Goal: Task Accomplishment & Management: Complete application form

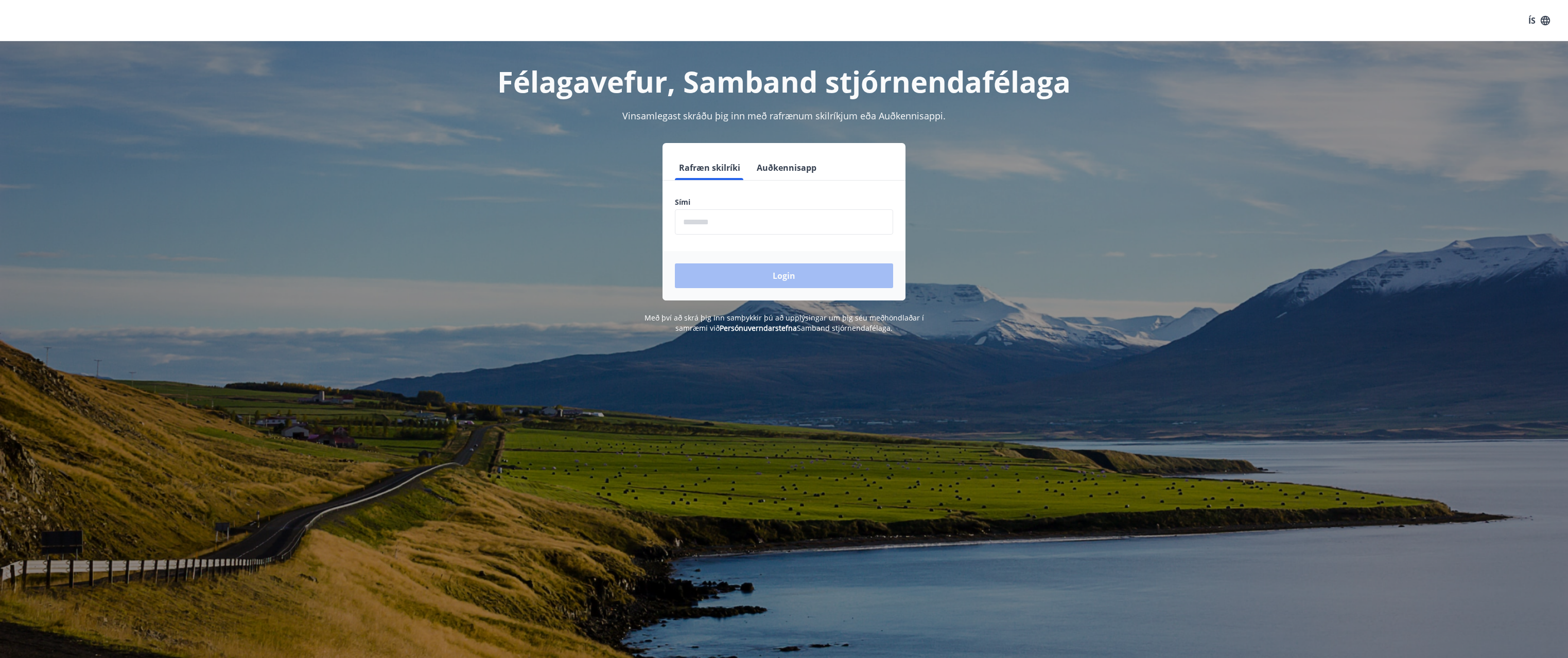
click at [719, 220] on input "phone" at bounding box center [784, 222] width 218 height 25
type input "********"
click at [724, 271] on button "Login" at bounding box center [784, 276] width 218 height 24
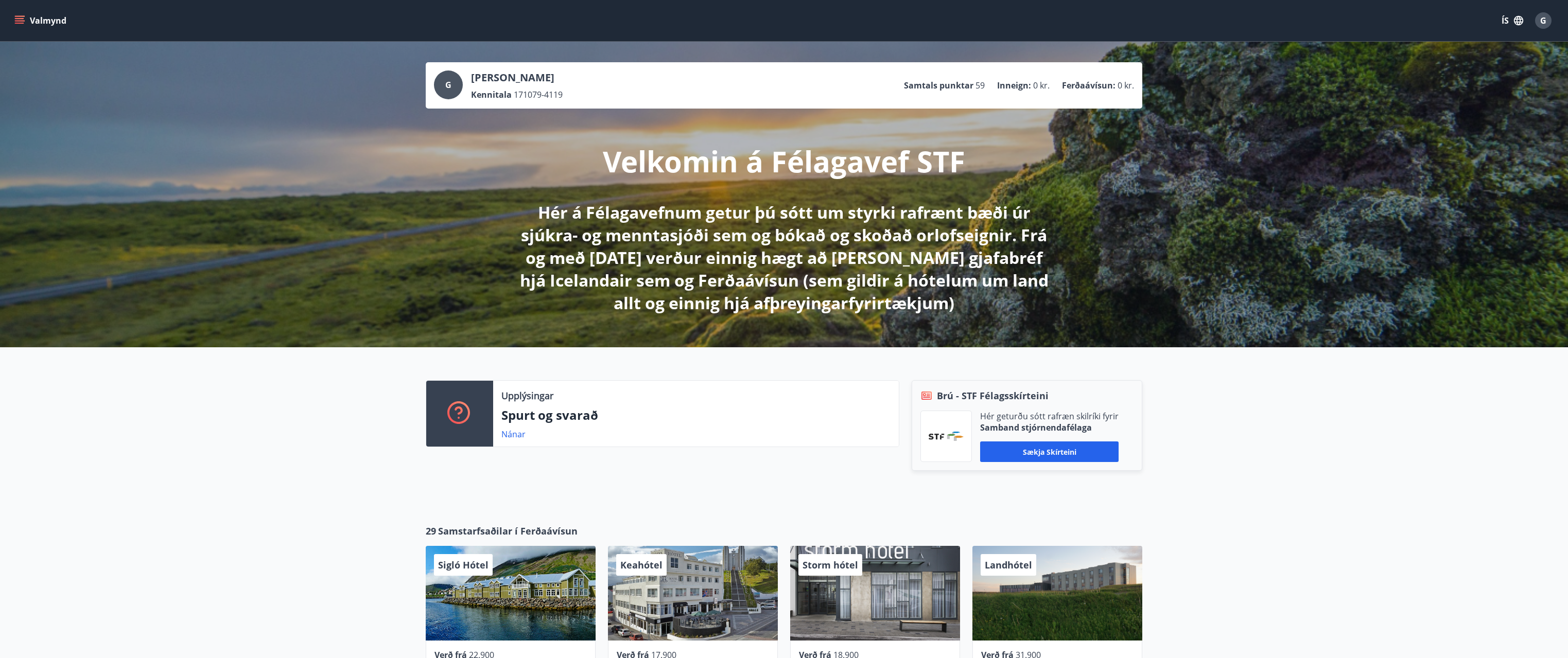
click at [29, 19] on button "Valmynd" at bounding box center [41, 21] width 58 height 18
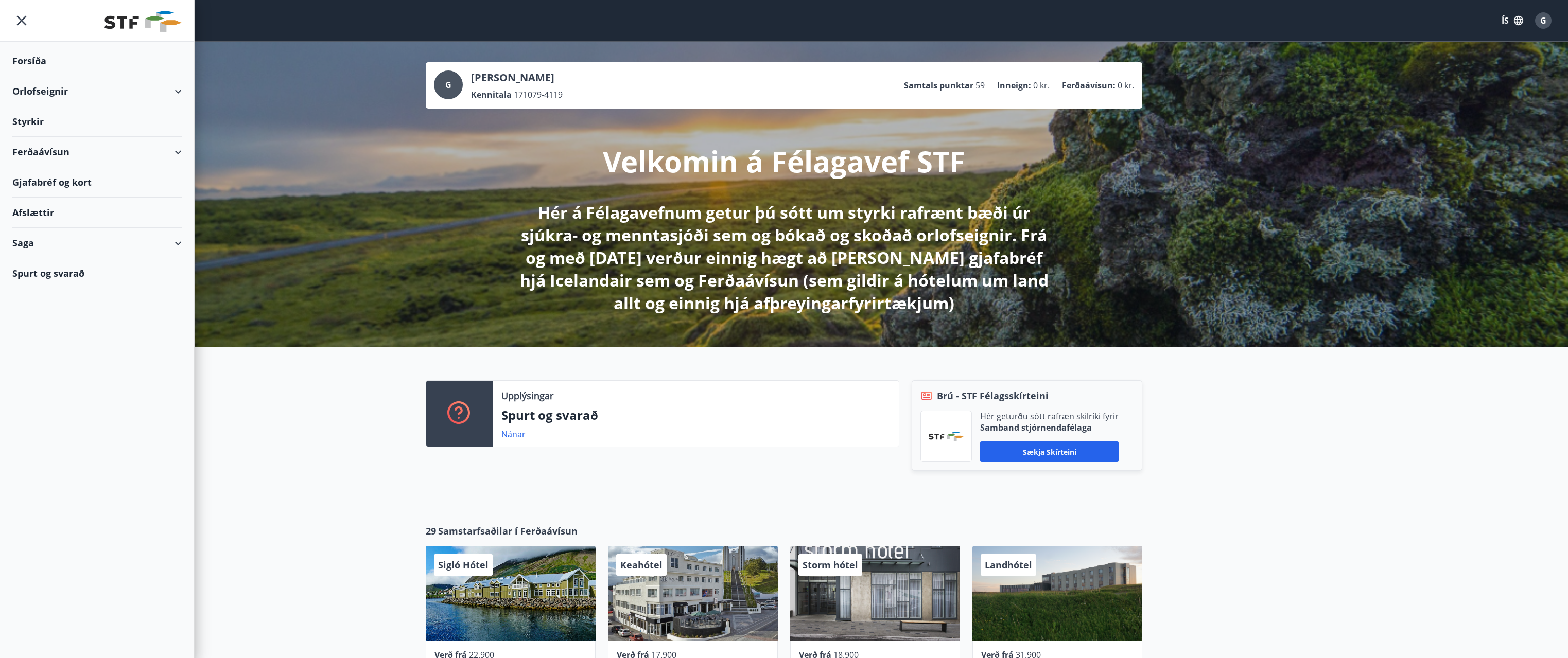
click at [32, 76] on div "Styrkir" at bounding box center [97, 61] width 169 height 31
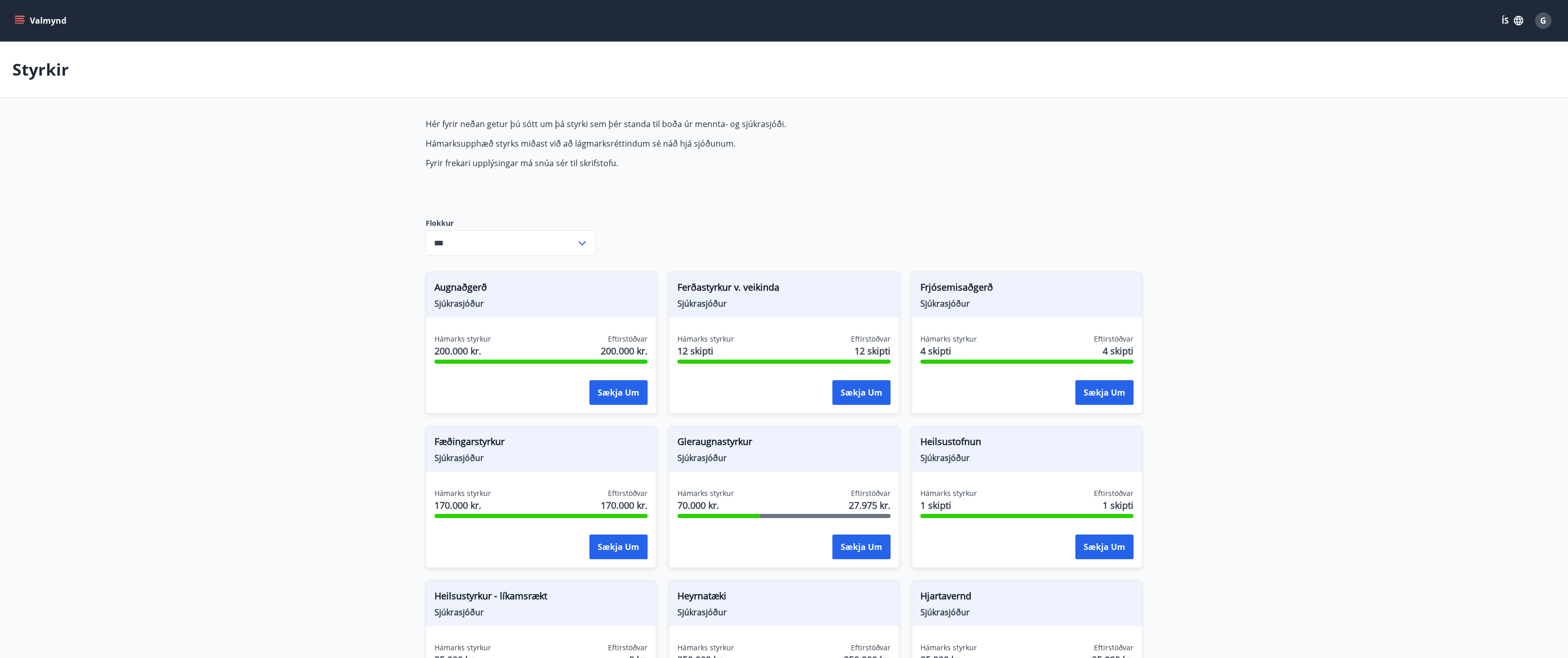
type input "***"
click at [19, 19] on icon "menu" at bounding box center [19, 18] width 9 height 1
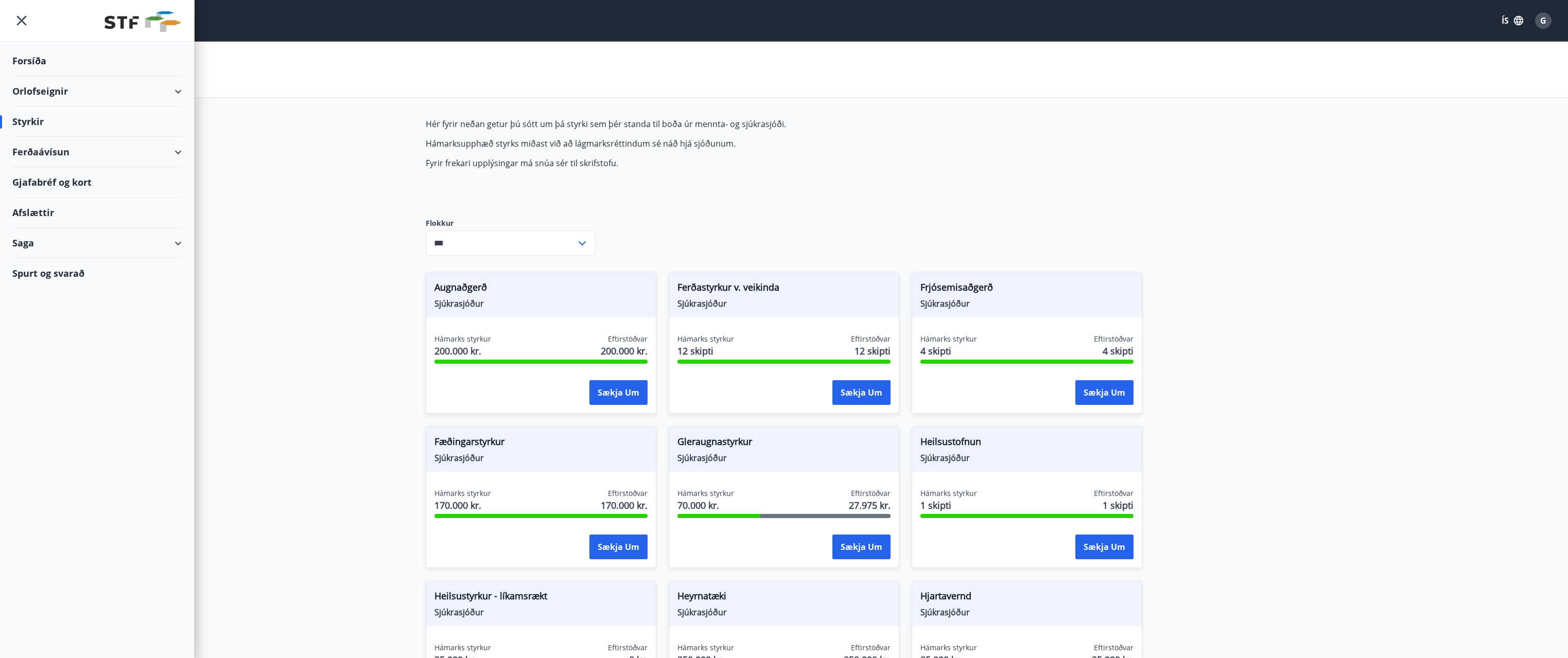
click at [58, 153] on div "Ferðaávísun" at bounding box center [97, 152] width 169 height 31
click at [66, 202] on div "Kaupa ferðaávísun" at bounding box center [97, 199] width 153 height 21
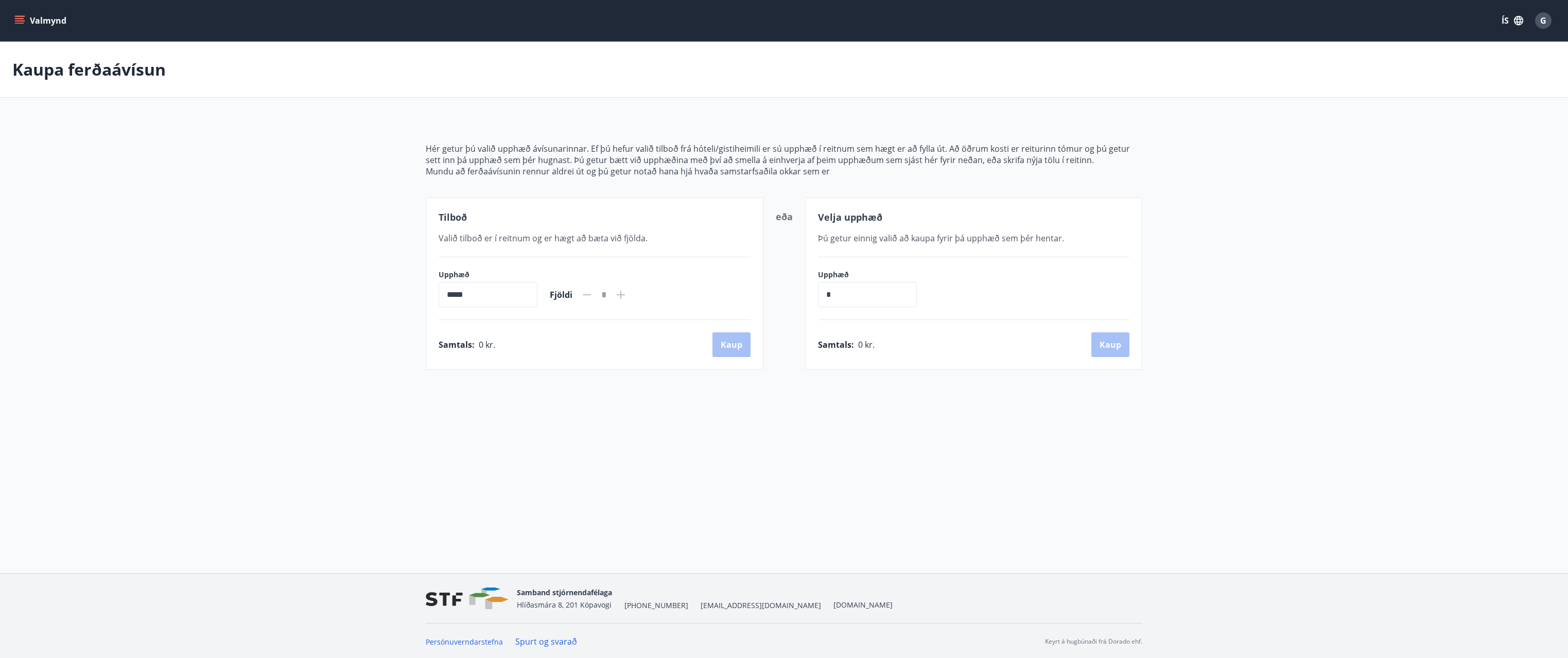
click at [480, 296] on input "*****" at bounding box center [488, 294] width 99 height 25
click at [625, 295] on icon at bounding box center [620, 294] width 8 height 8
drag, startPoint x: 837, startPoint y: 290, endPoint x: 816, endPoint y: 292, distance: 21.1
click at [816, 292] on div "Velja upphæð Þú getur einnig valið að kaupa fyrir þá upphæð sem þér hentar. Upp…" at bounding box center [974, 284] width 338 height 172
click at [18, 23] on icon "menu" at bounding box center [19, 23] width 9 height 1
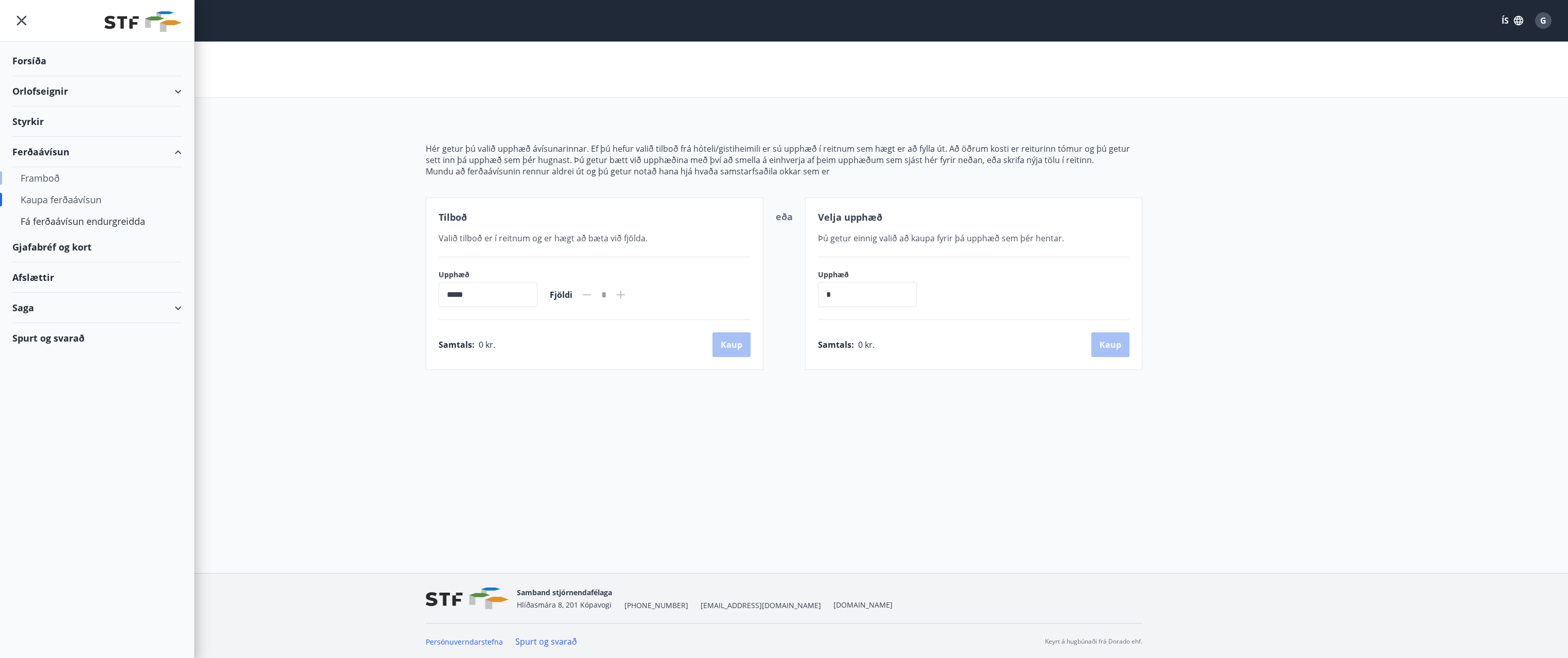
click at [49, 178] on div "Framboð" at bounding box center [97, 178] width 153 height 21
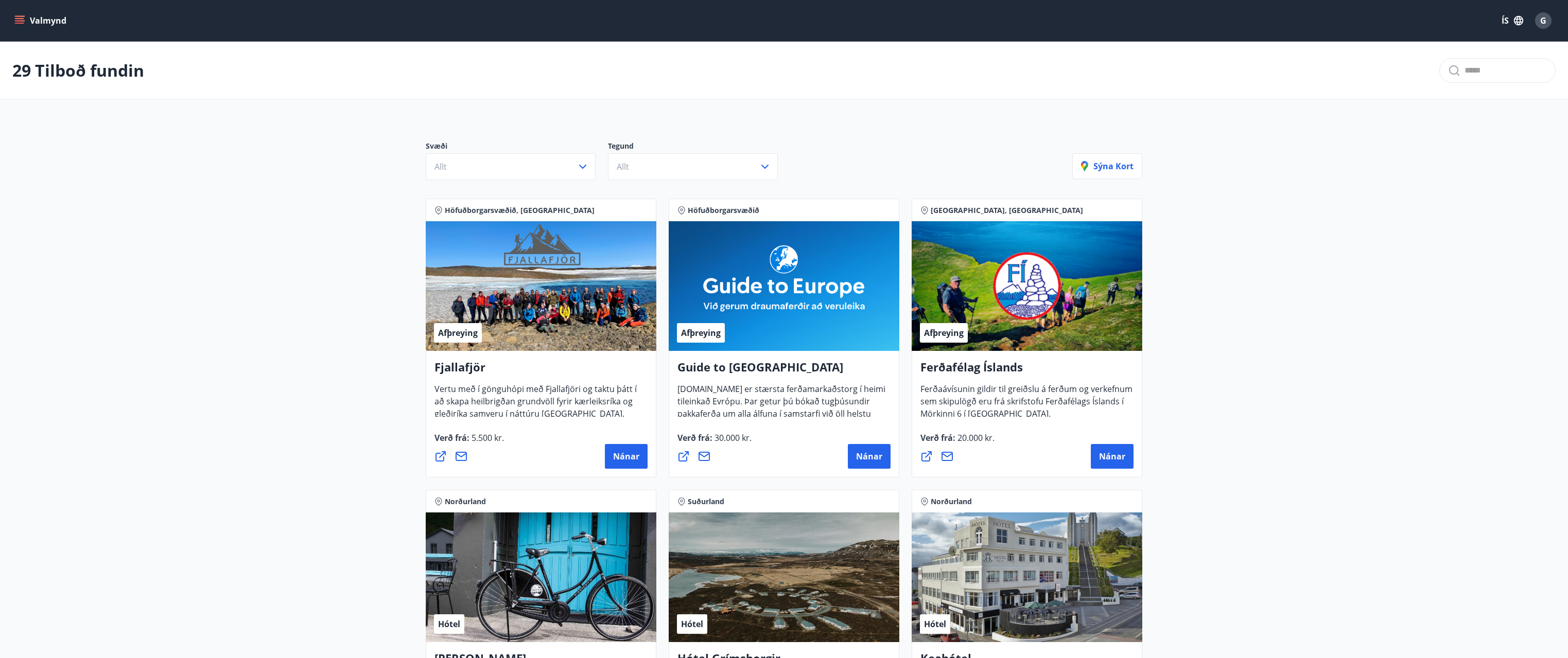
click at [15, 21] on icon "menu" at bounding box center [20, 21] width 12 height 1
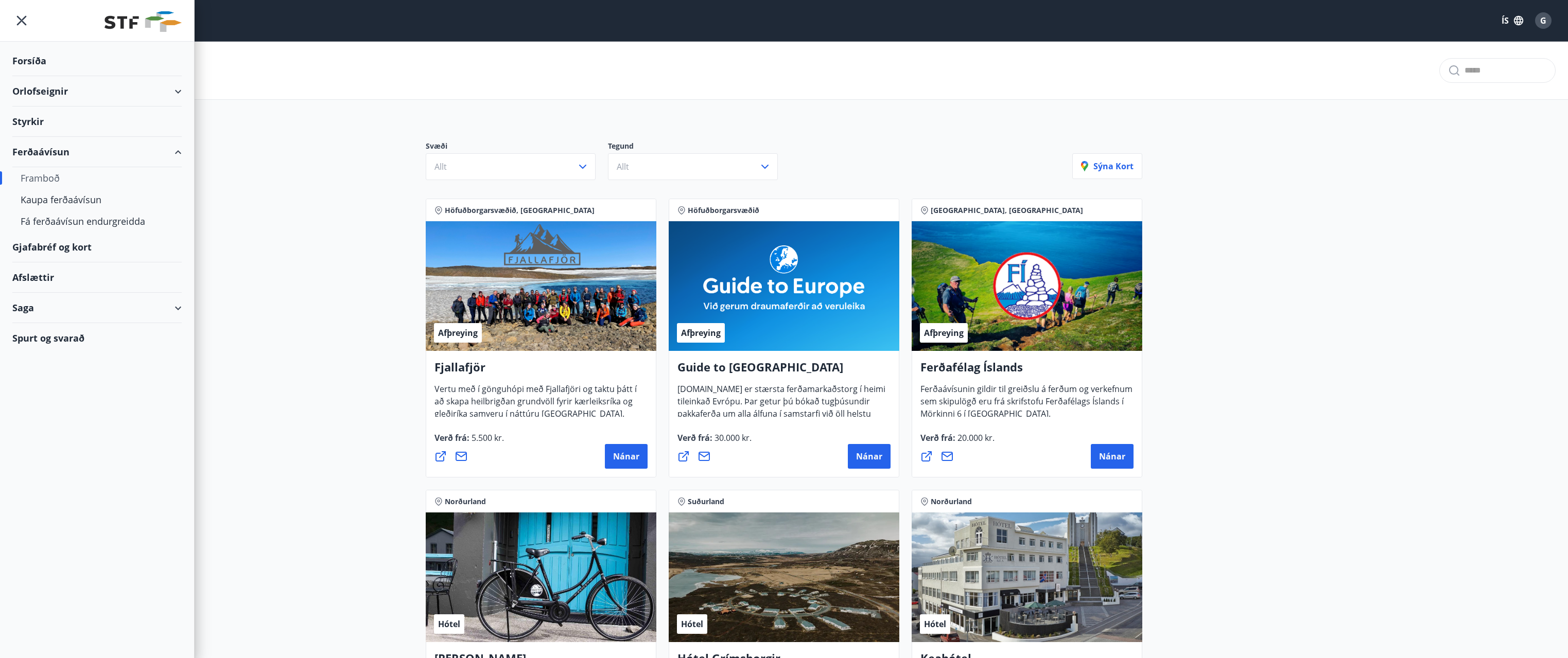
click at [40, 276] on div "Afslættir" at bounding box center [97, 278] width 169 height 31
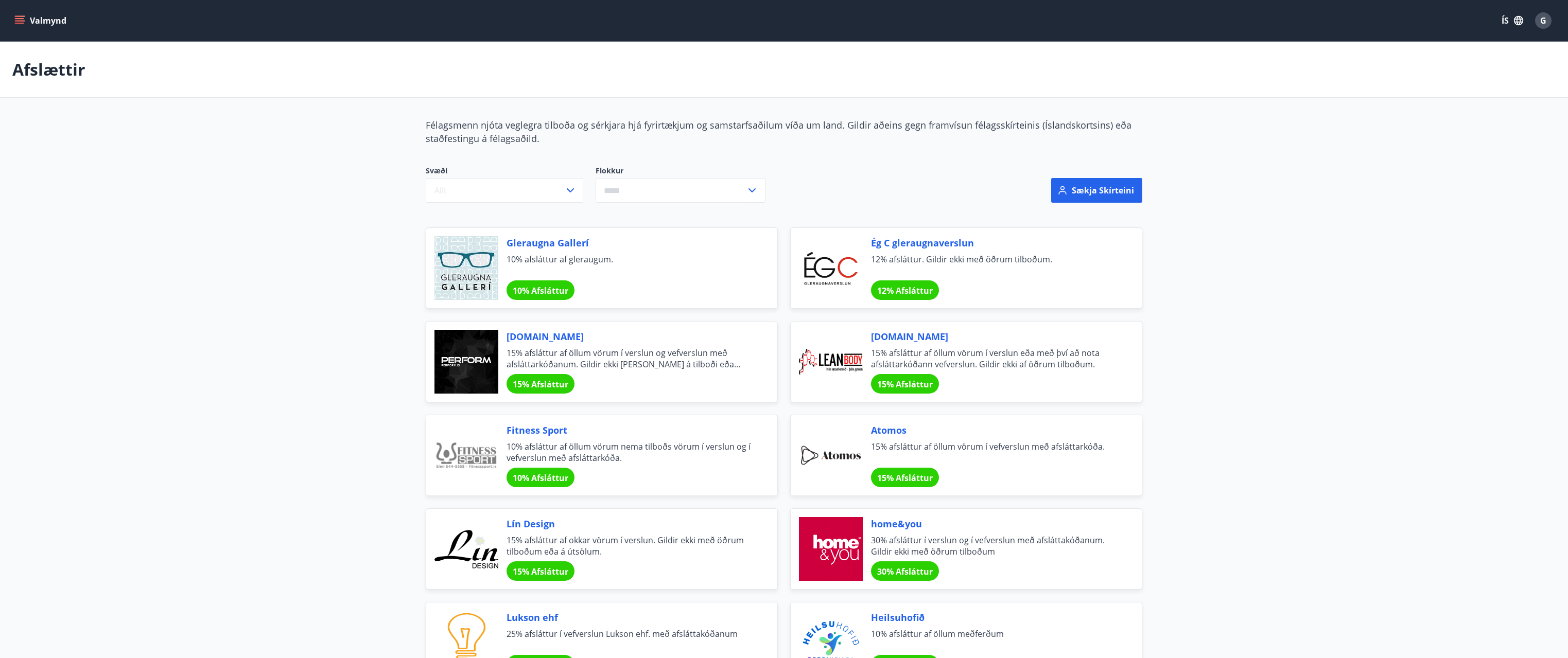
click at [21, 24] on icon "menu" at bounding box center [19, 23] width 9 height 1
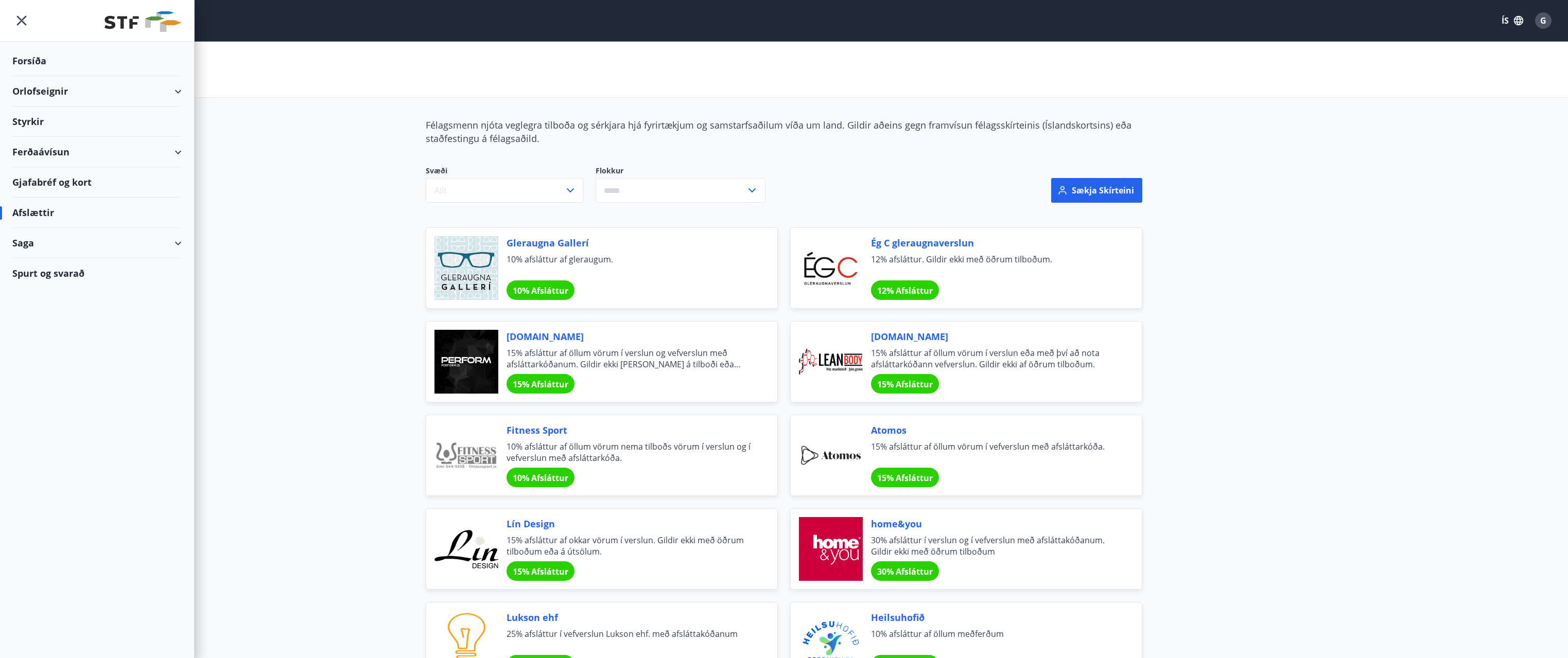
click at [40, 99] on div "Orlofseignir" at bounding box center [97, 92] width 169 height 31
click at [51, 119] on div "Framboð" at bounding box center [97, 117] width 153 height 21
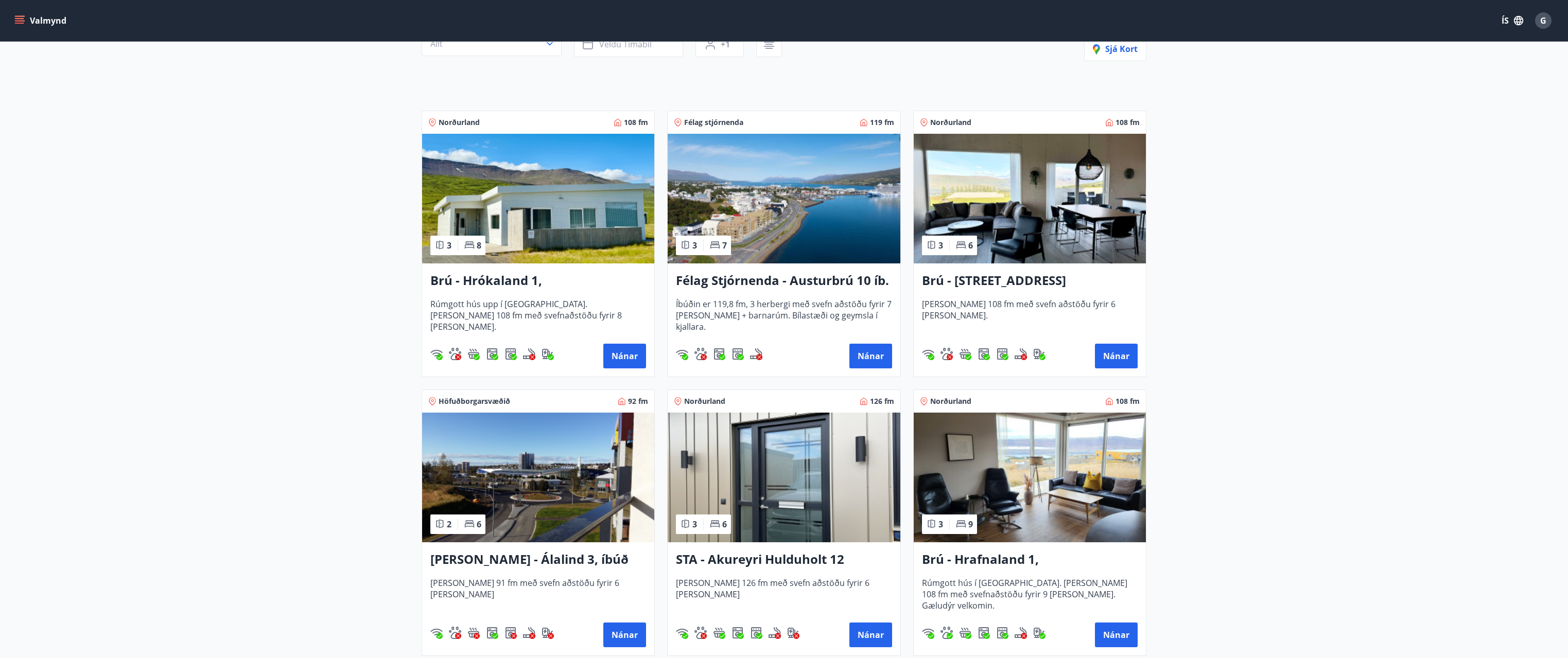
scroll to position [154, 0]
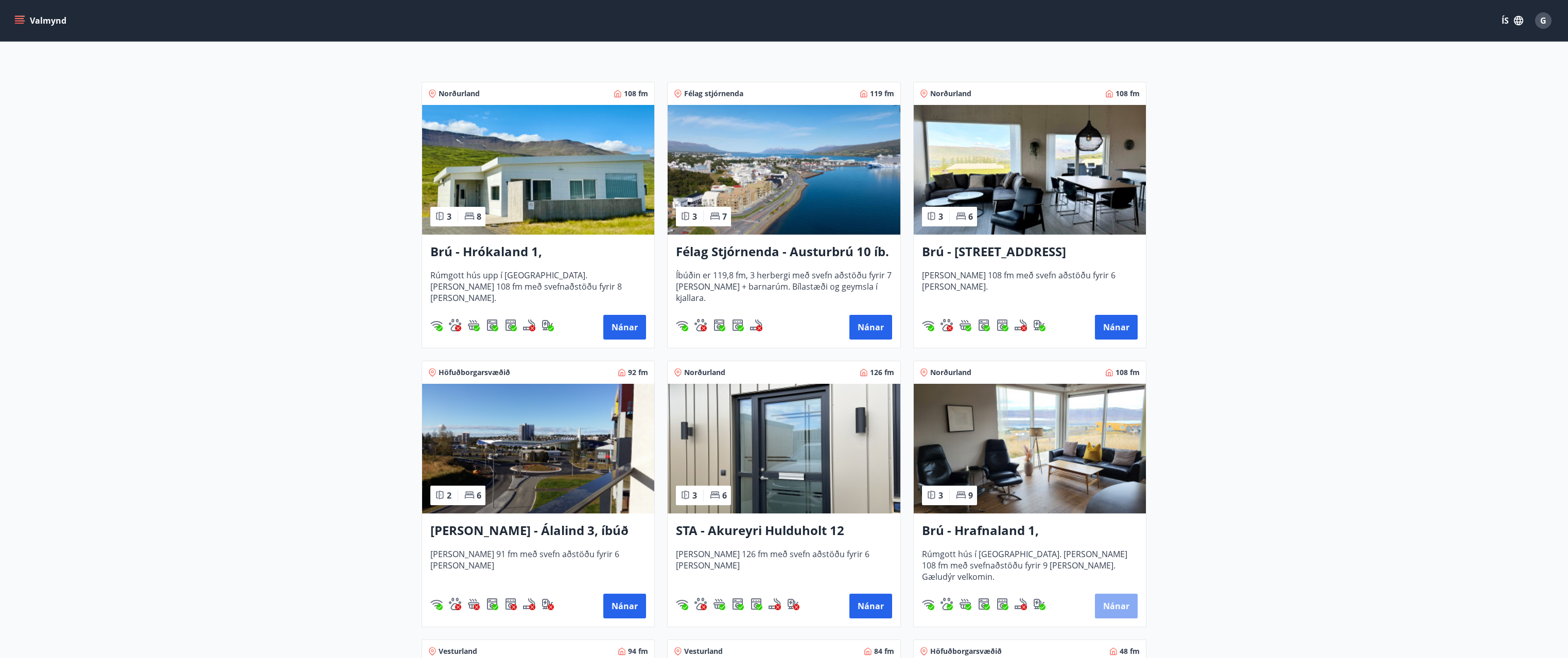
click at [1113, 613] on button "Nánar" at bounding box center [1117, 606] width 43 height 24
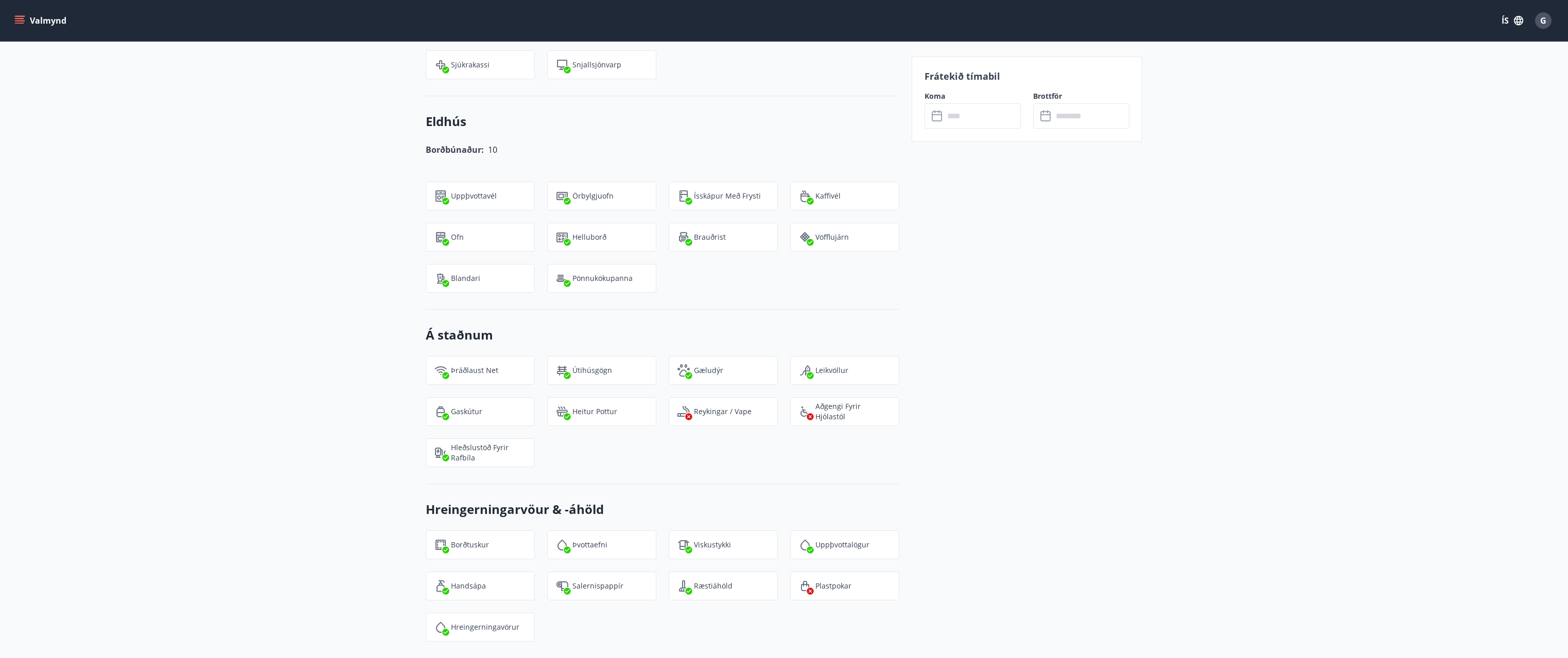
scroll to position [1281, 0]
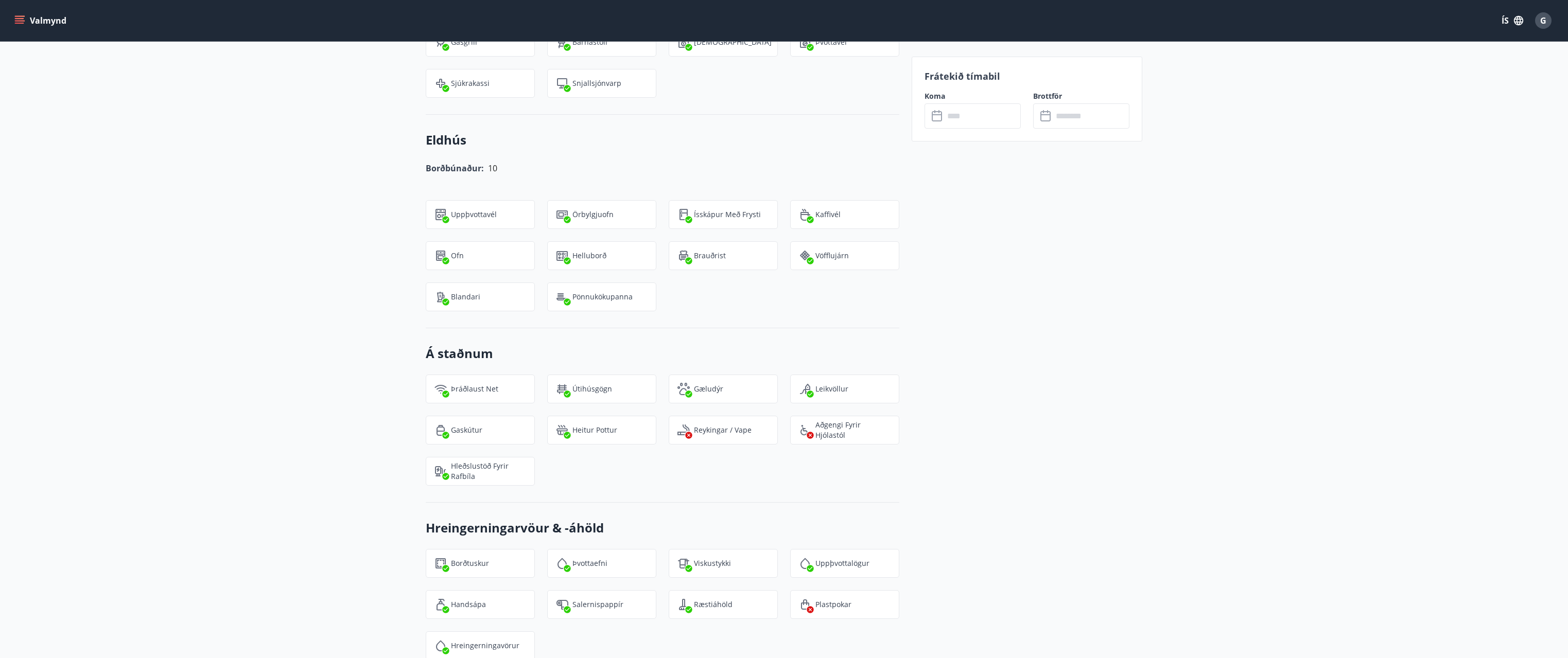
click at [977, 111] on input "text" at bounding box center [982, 116] width 76 height 25
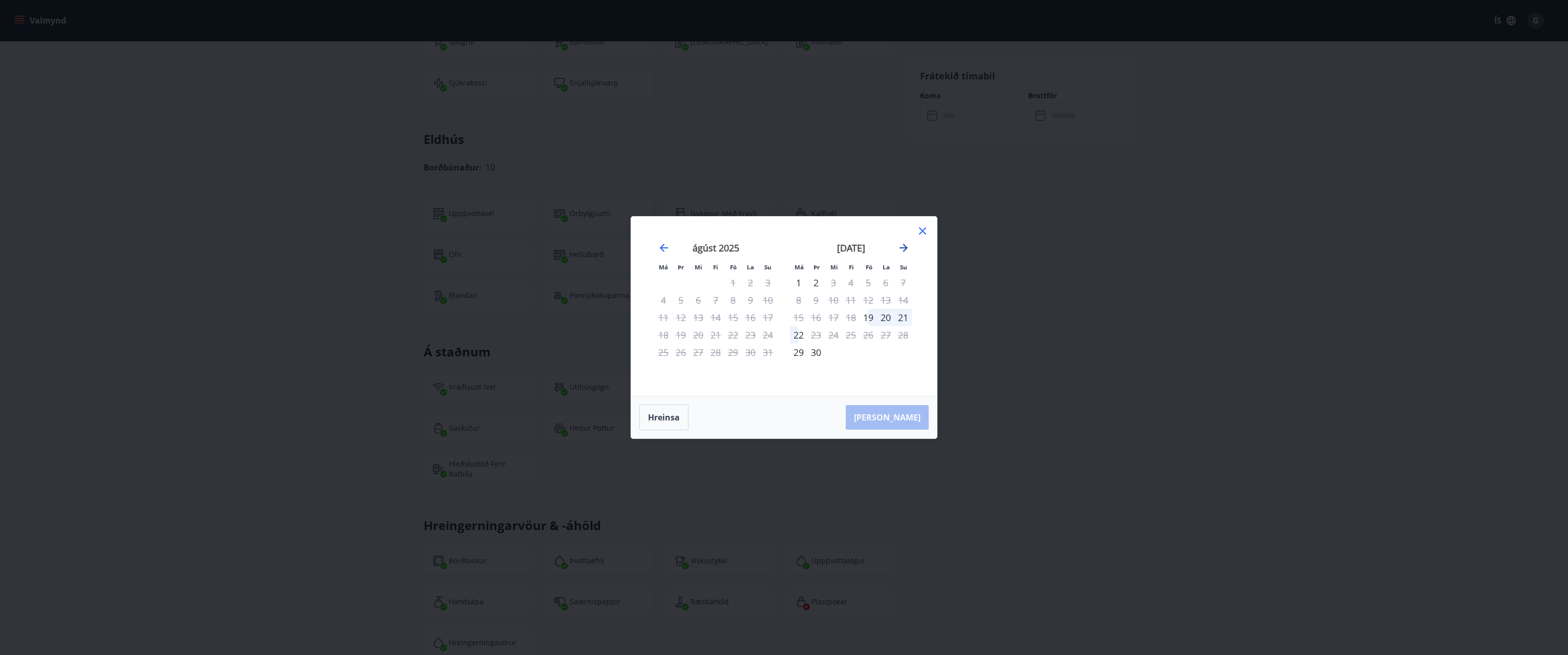
click at [901, 247] on icon "Move forward to switch to the next month." at bounding box center [903, 248] width 8 height 8
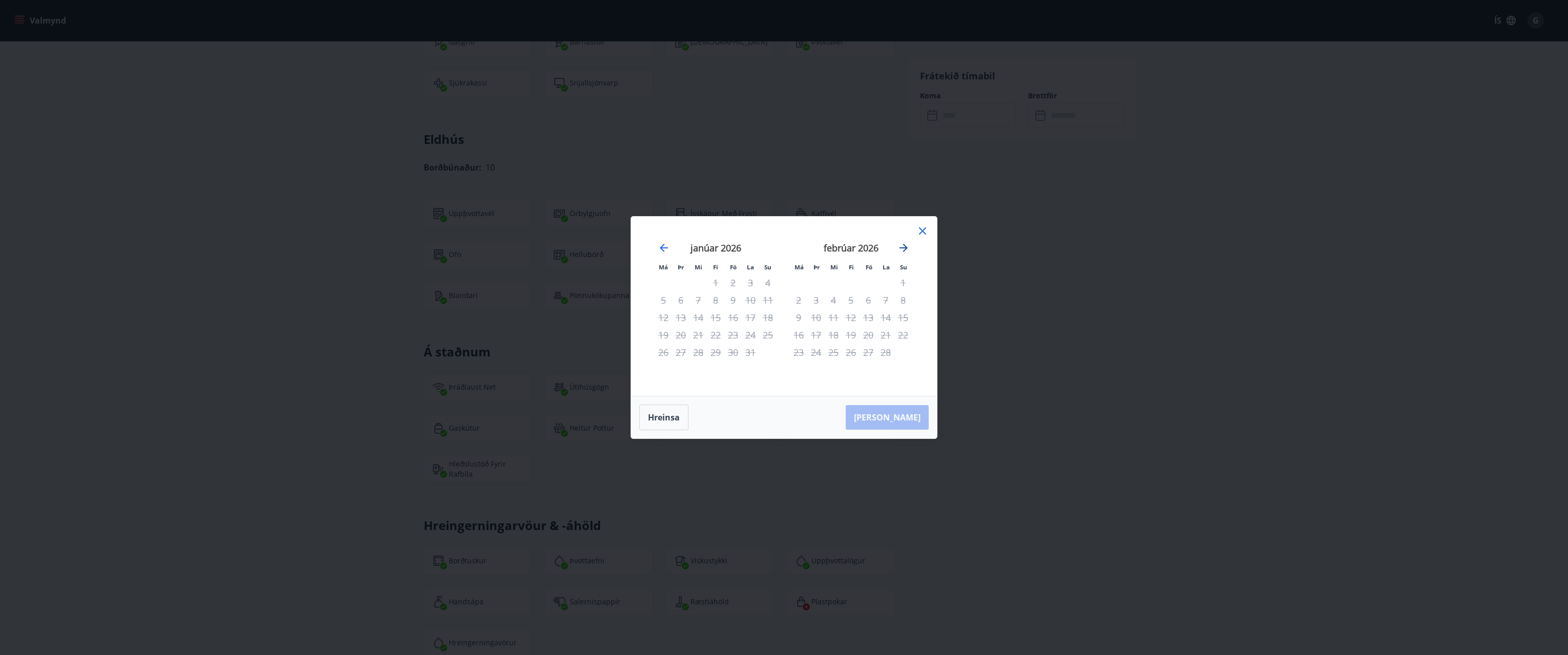
click at [901, 247] on icon "Move forward to switch to the next month." at bounding box center [903, 248] width 8 height 8
click at [923, 234] on icon at bounding box center [923, 231] width 12 height 12
